Goal: Information Seeking & Learning: Check status

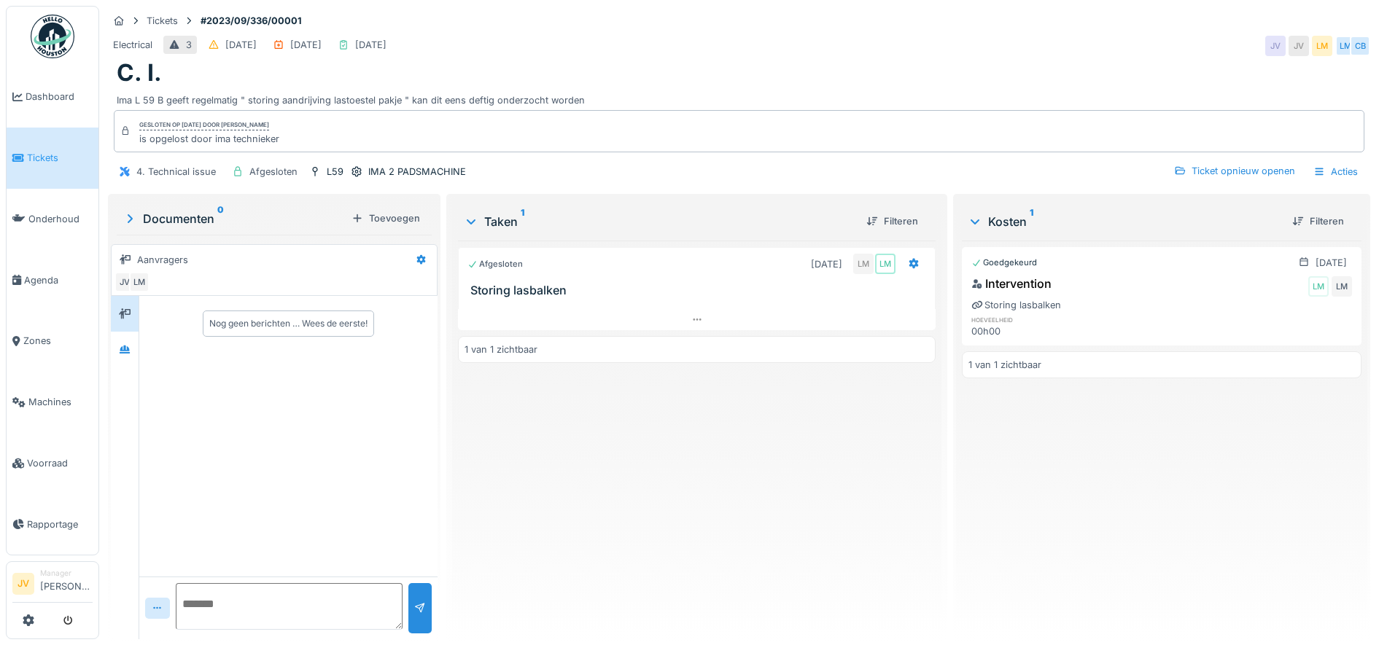
click at [57, 144] on link "Tickets" at bounding box center [53, 158] width 92 height 61
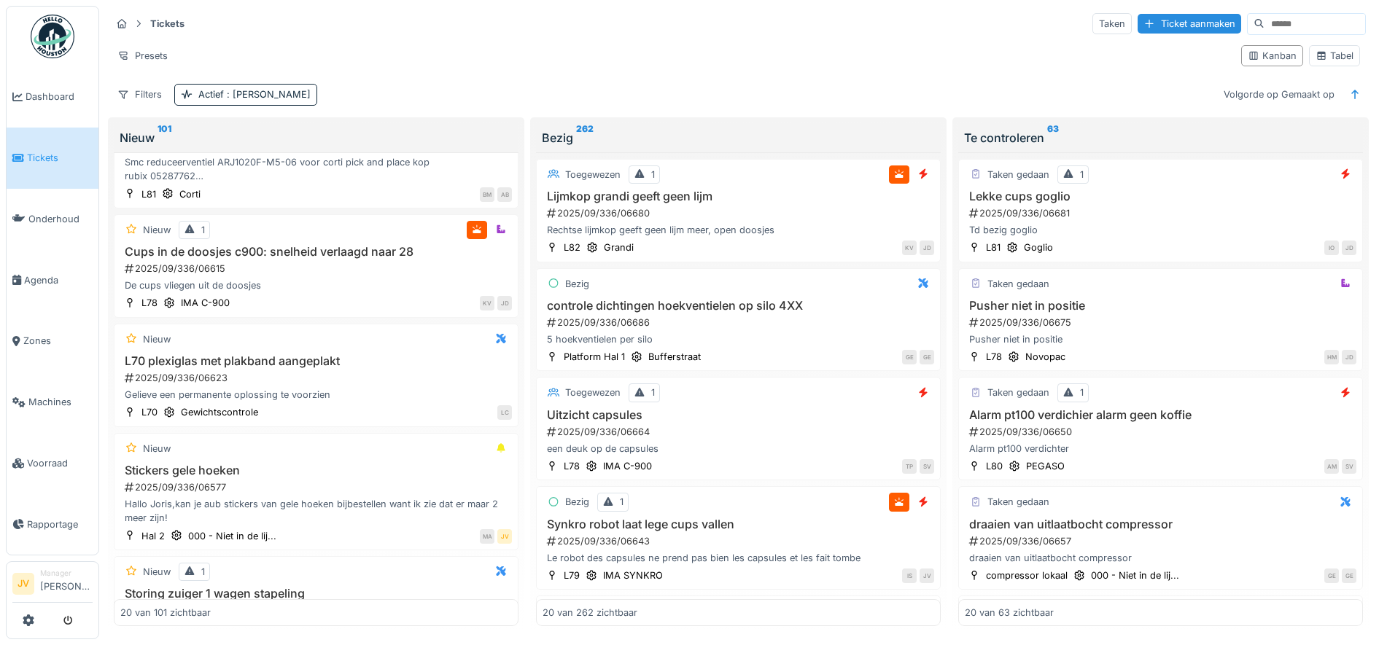
scroll to position [182, 0]
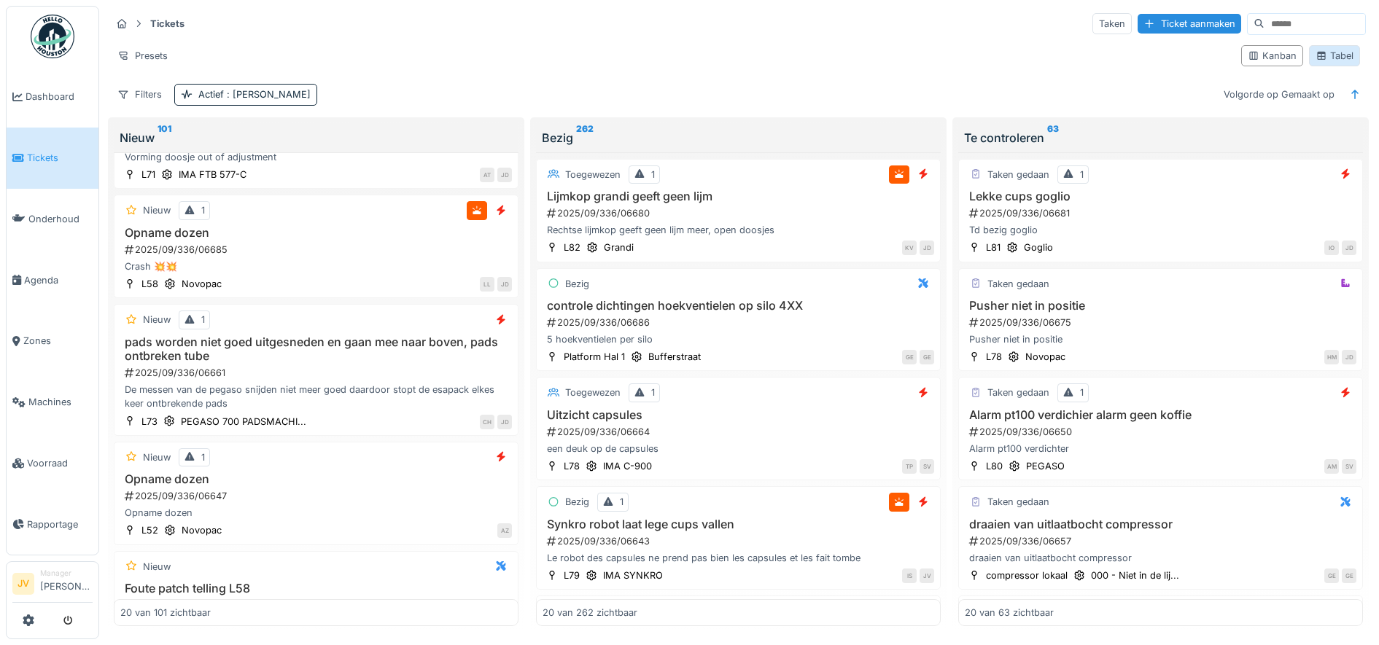
click at [1316, 63] on div "Tabel" at bounding box center [1335, 56] width 38 height 14
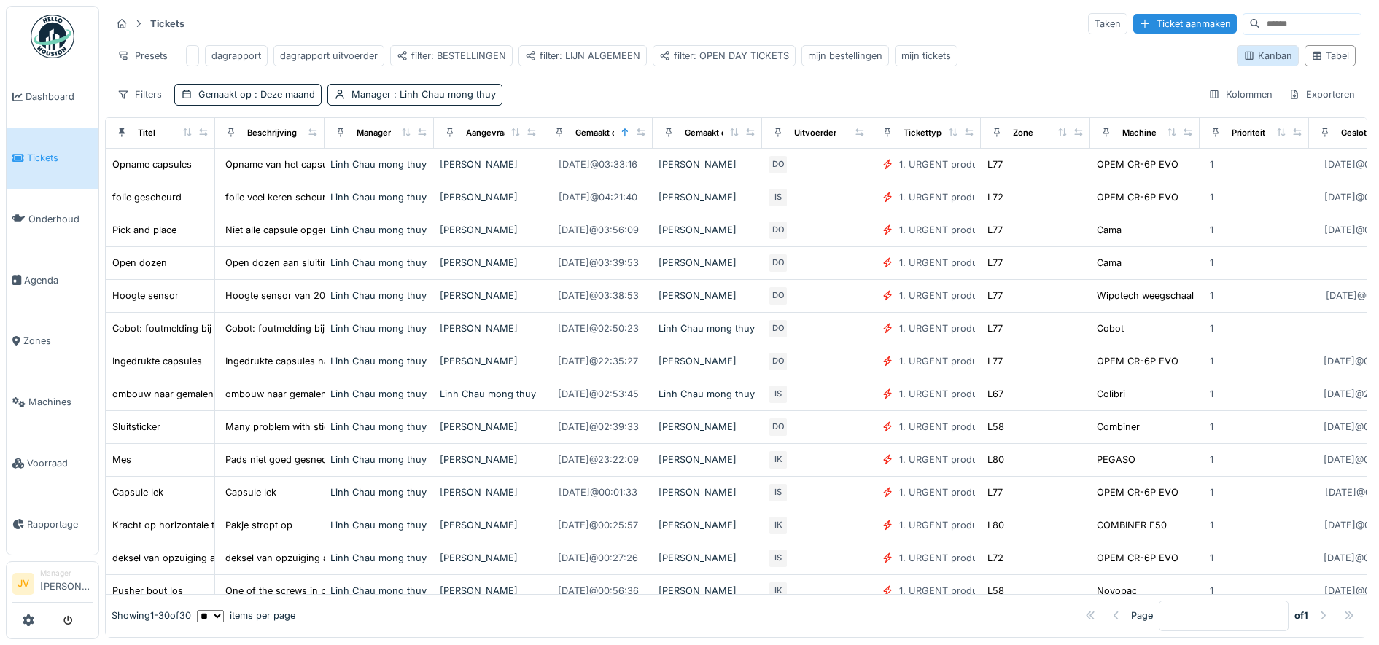
click at [1243, 56] on div "Kanban" at bounding box center [1267, 56] width 49 height 14
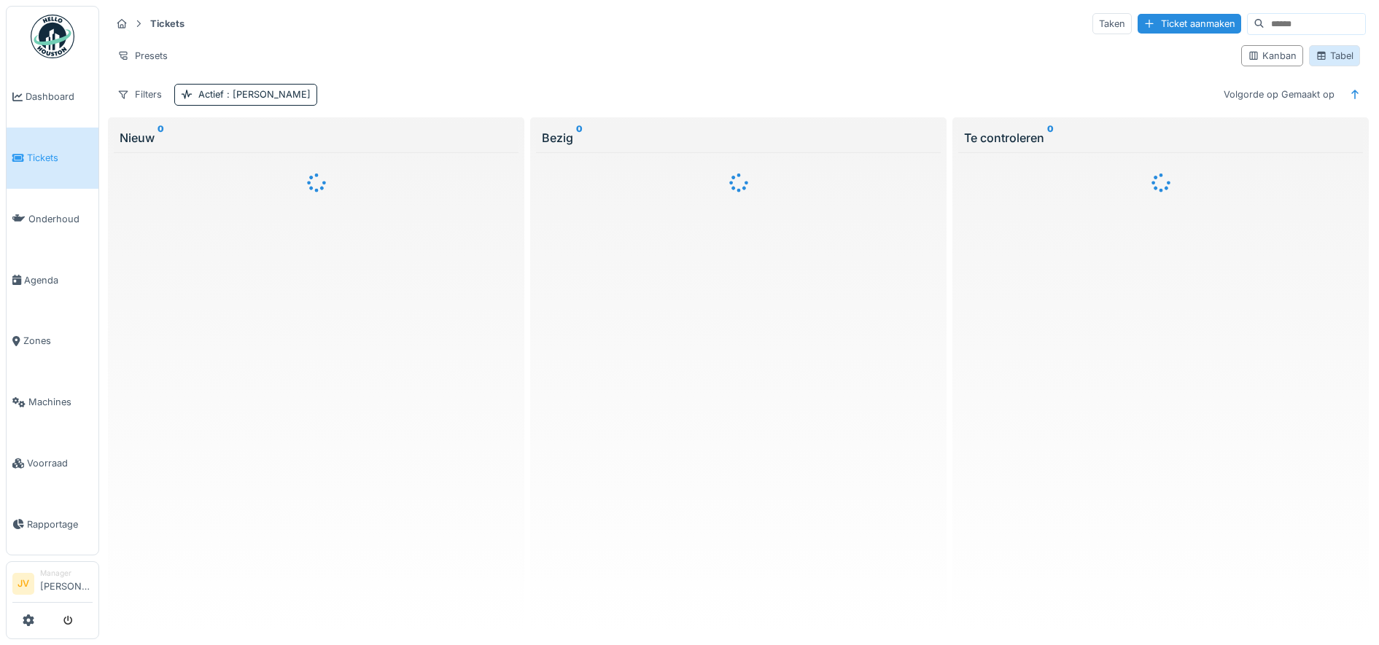
click at [1329, 60] on div "Tabel" at bounding box center [1335, 56] width 38 height 14
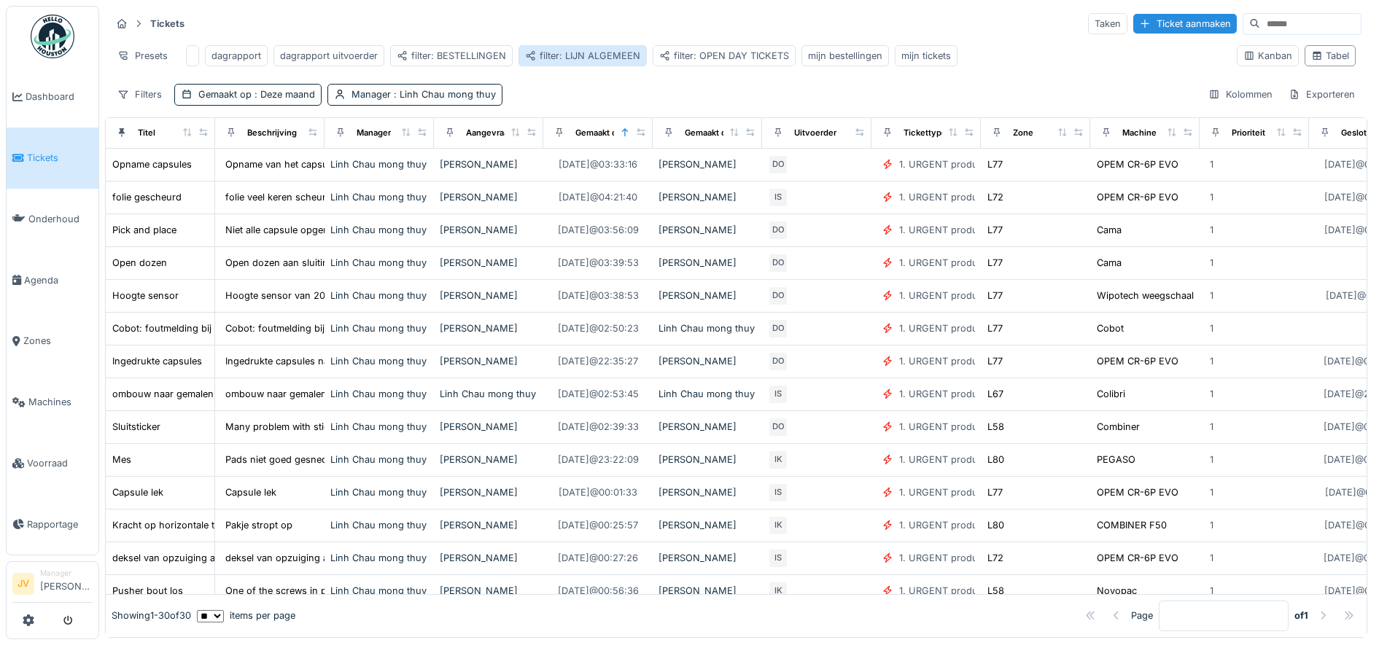
click at [591, 56] on div "filter: LIJN ALGEMEEN" at bounding box center [582, 56] width 115 height 14
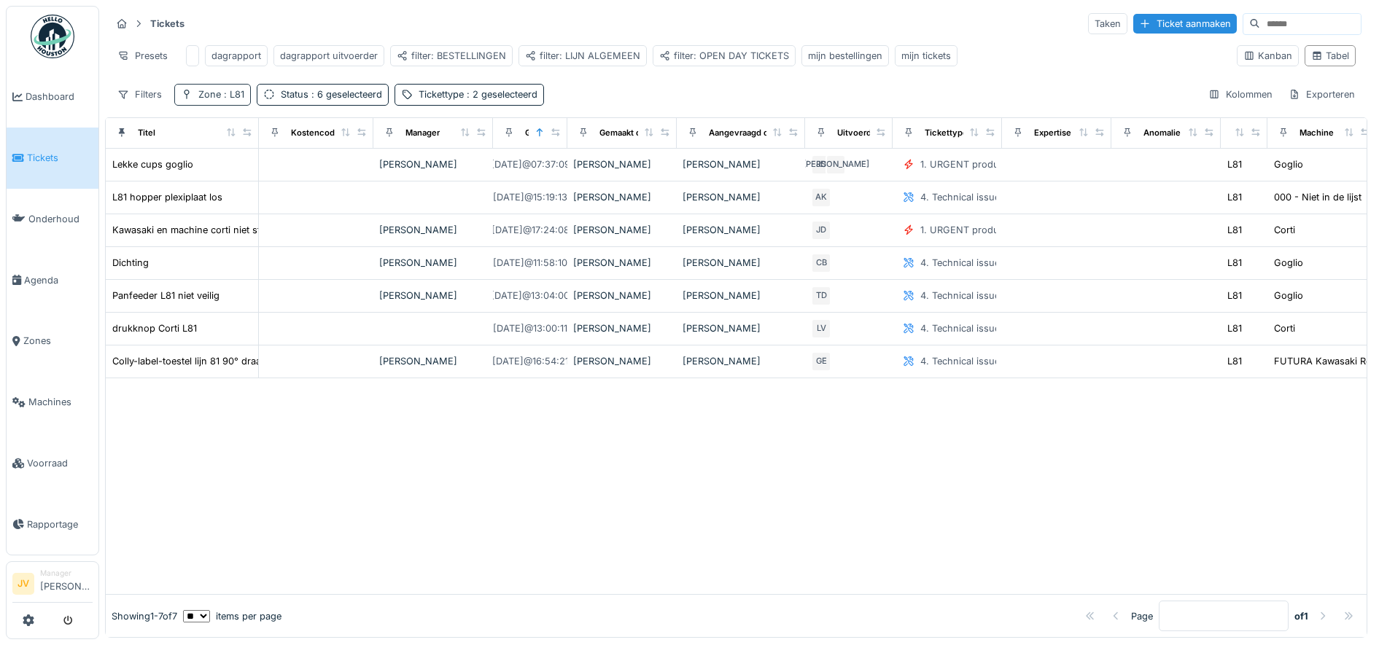
click at [238, 100] on span ": L81" at bounding box center [232, 94] width 23 height 11
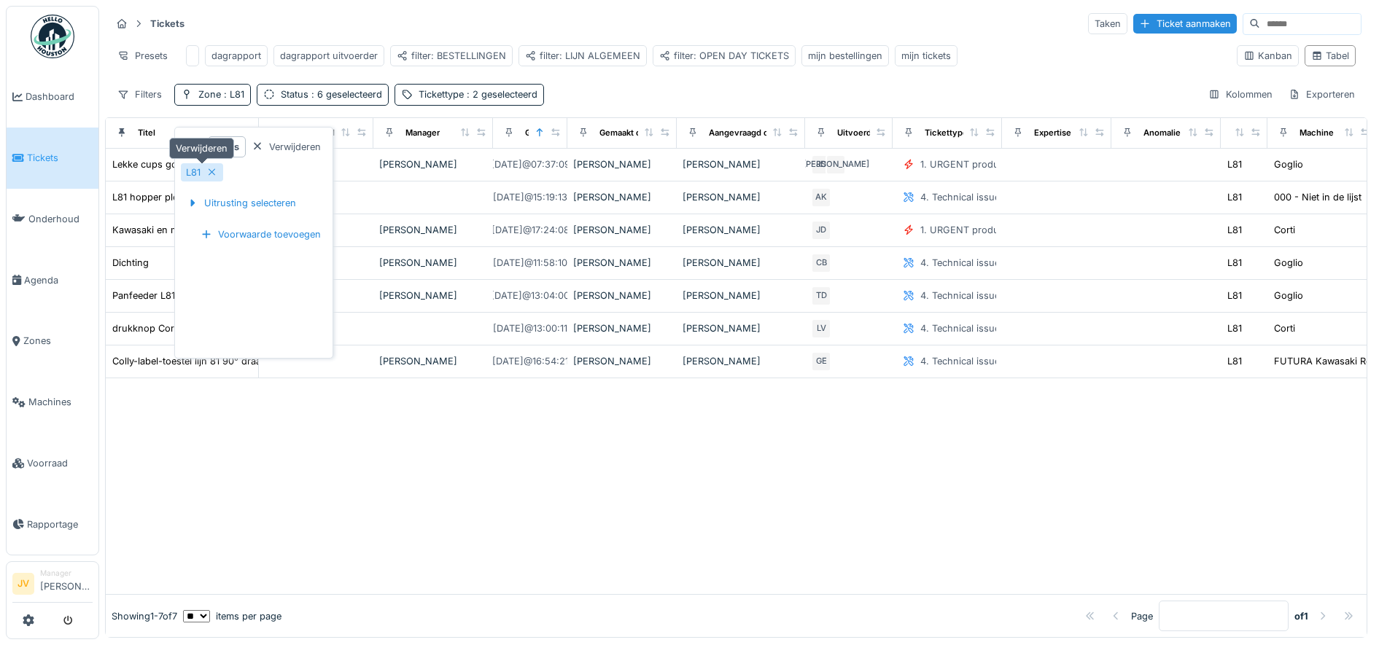
click at [217, 170] on icon at bounding box center [212, 172] width 12 height 9
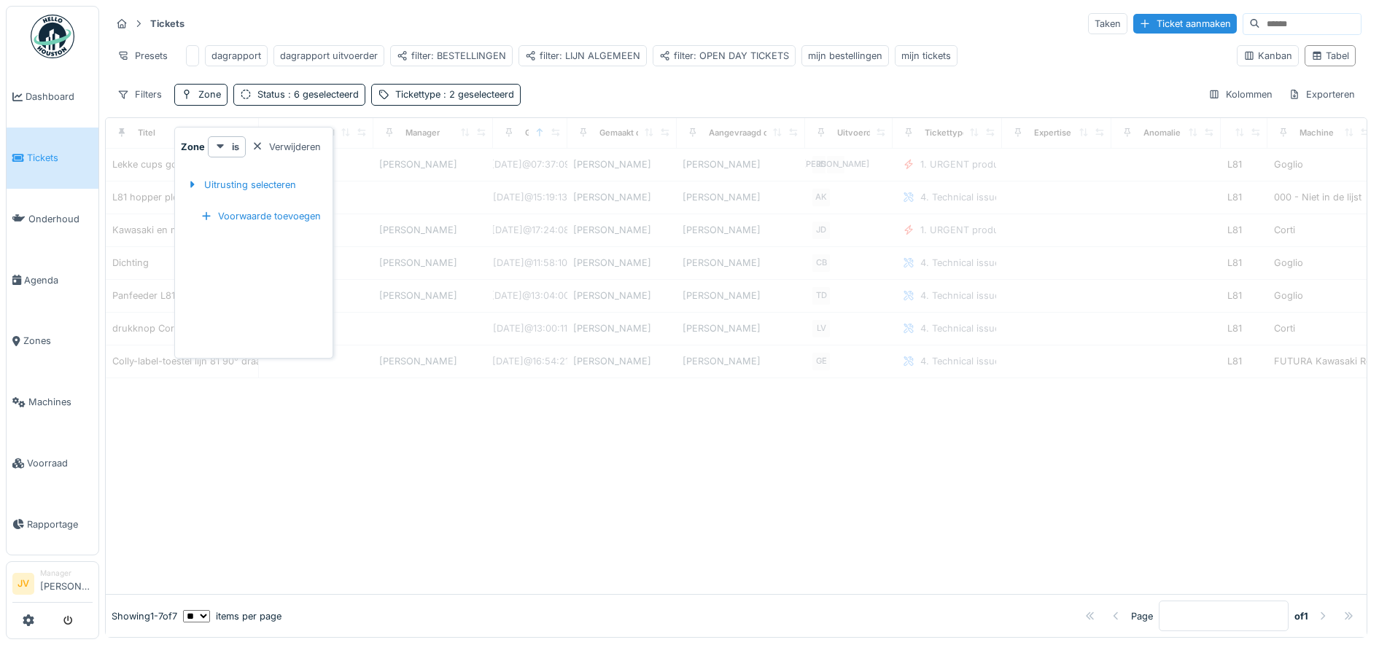
click at [211, 196] on div "Uitrusting selecteren" at bounding box center [241, 184] width 121 height 43
click at [213, 187] on div "Uitrusting selecteren" at bounding box center [241, 185] width 121 height 20
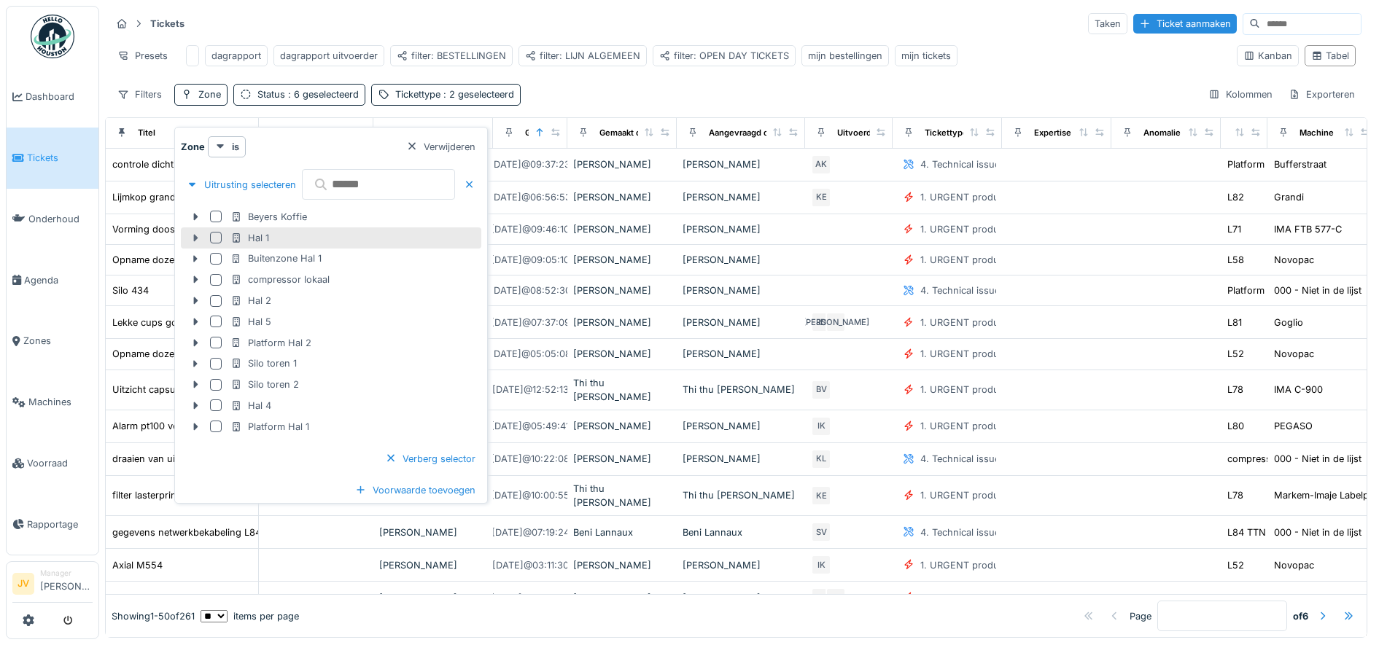
click at [194, 238] on icon at bounding box center [196, 237] width 4 height 7
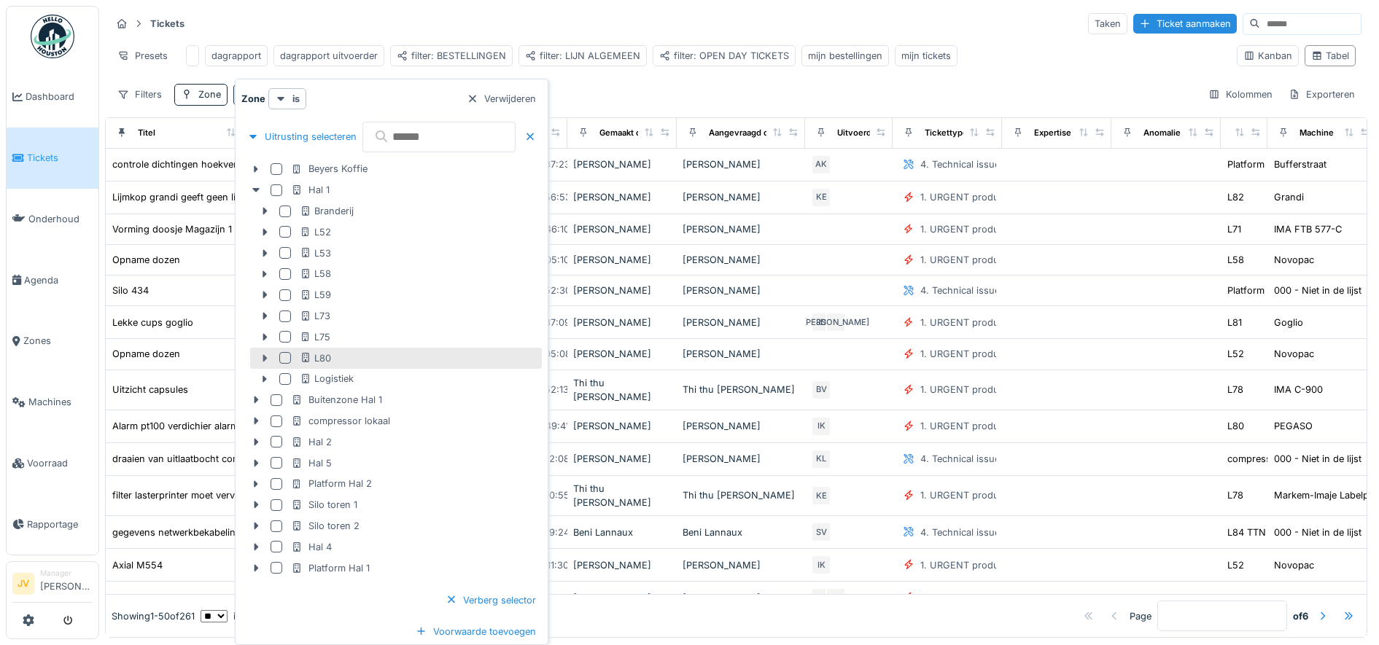
click at [265, 354] on icon at bounding box center [265, 358] width 12 height 9
click at [337, 361] on div "L80" at bounding box center [419, 358] width 239 height 14
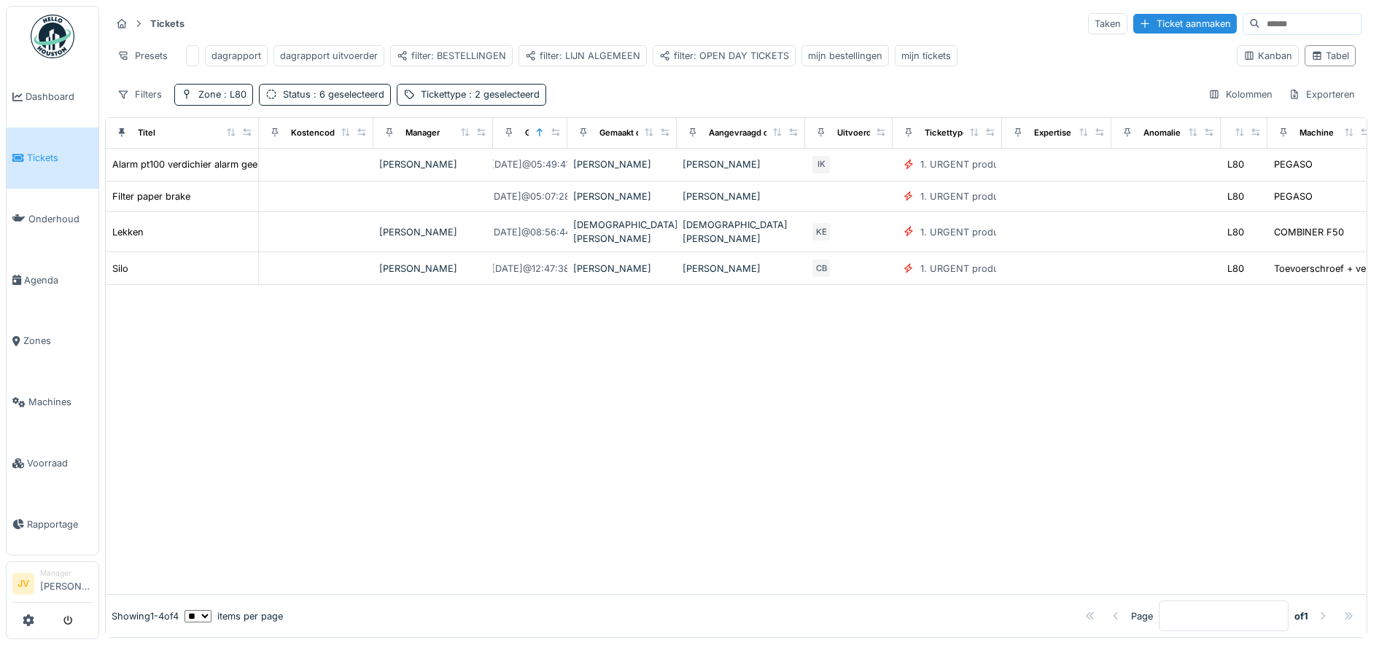
click at [834, 397] on div at bounding box center [736, 439] width 1261 height 309
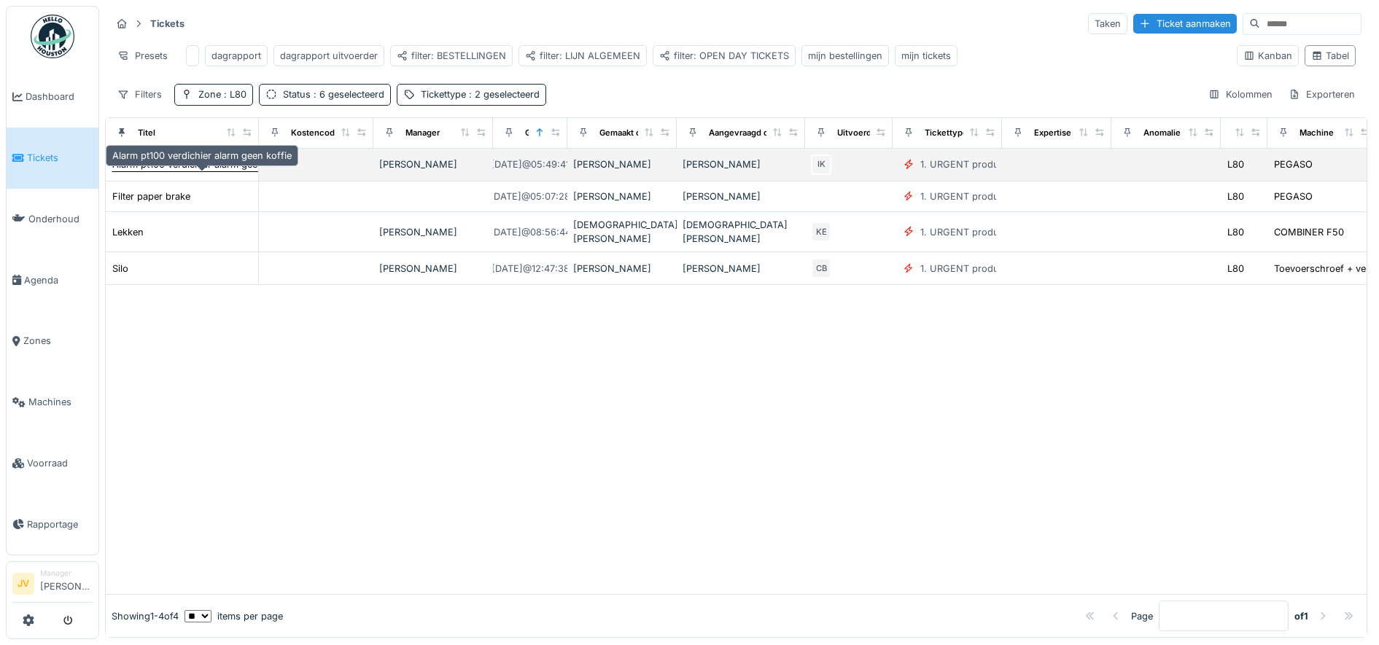
click at [187, 171] on div "Alarm pt100 verdichier alarm geen koffie" at bounding box center [201, 165] width 179 height 14
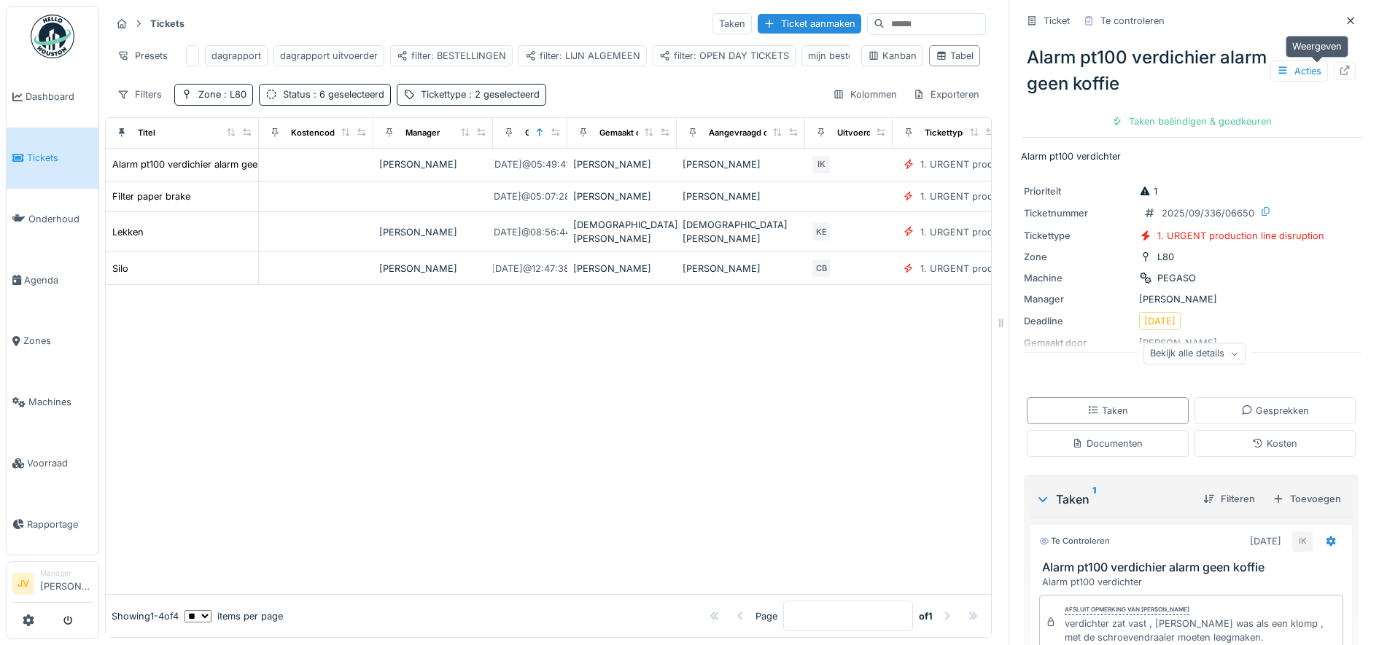
click at [1334, 62] on div at bounding box center [1345, 71] width 22 height 18
click at [48, 162] on span "Tickets" at bounding box center [60, 158] width 66 height 14
